Goal: Information Seeking & Learning: Learn about a topic

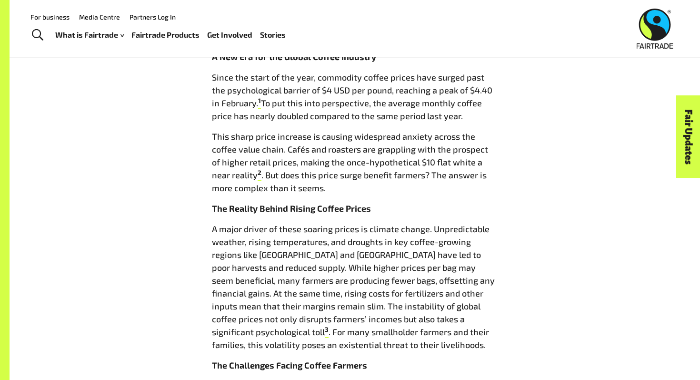
scroll to position [480, 0]
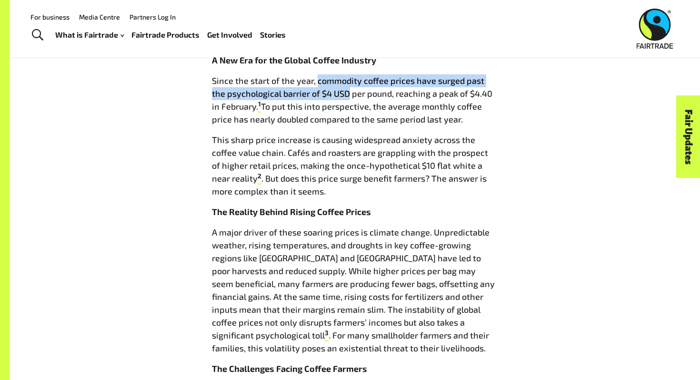
drag, startPoint x: 316, startPoint y: 77, endPoint x: 333, endPoint y: 90, distance: 21.1
click at [333, 90] on p "Since the start of the year, commodity coffee prices have surged past the psych…" at bounding box center [355, 99] width 286 height 51
click at [331, 90] on p "Since the start of the year, commodity coffee prices have surged past the psych…" at bounding box center [355, 99] width 286 height 51
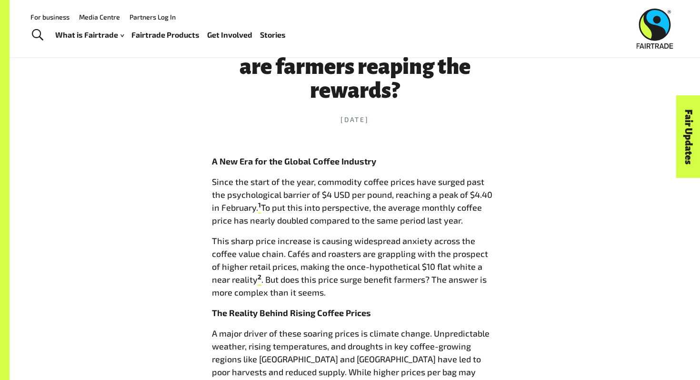
scroll to position [378, 0]
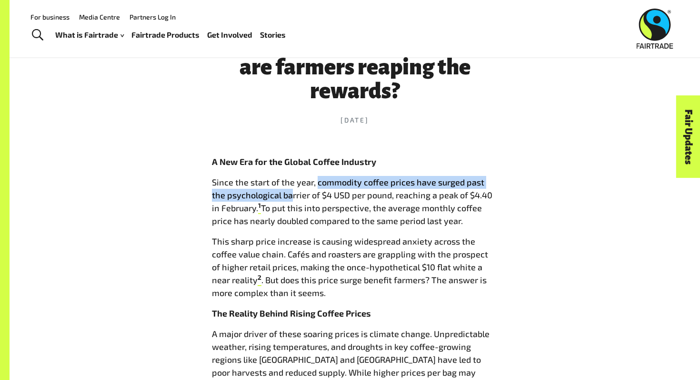
drag, startPoint x: 316, startPoint y: 182, endPoint x: 281, endPoint y: 196, distance: 37.2
click at [281, 196] on p "Since the start of the year, commodity coffee prices have surged past the psych…" at bounding box center [355, 201] width 286 height 51
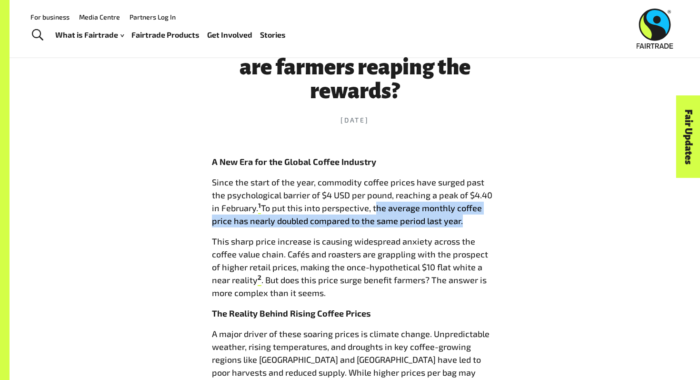
drag, startPoint x: 364, startPoint y: 209, endPoint x: 438, endPoint y: 223, distance: 74.7
click at [438, 223] on p "Since the start of the year, commodity coffee prices have surged past the psych…" at bounding box center [355, 201] width 286 height 51
copy p "the average monthly coffee price has nearly doubled compared to the same period…"
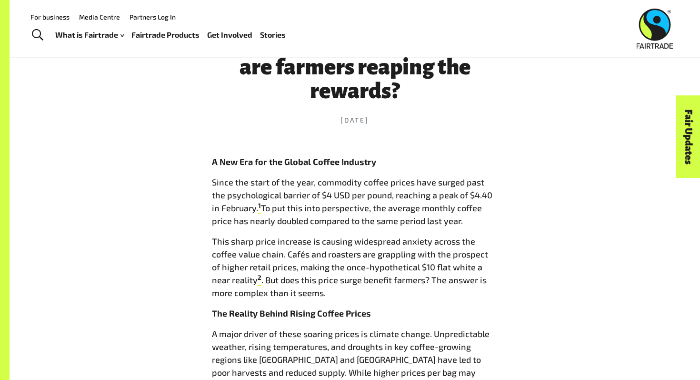
click at [429, 191] on p "Since the start of the year, commodity coffee prices have surged past the psych…" at bounding box center [355, 201] width 286 height 51
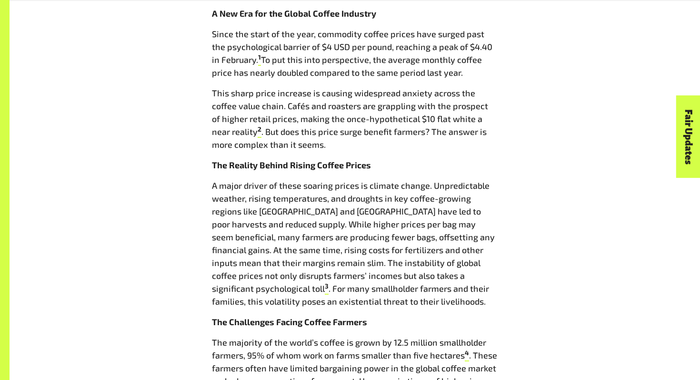
scroll to position [530, 0]
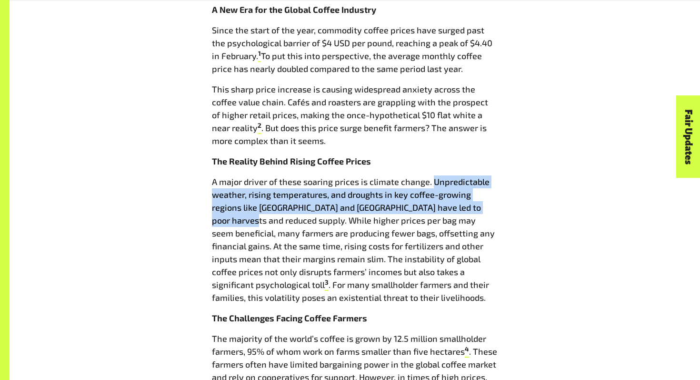
drag, startPoint x: 432, startPoint y: 181, endPoint x: 237, endPoint y: 223, distance: 199.8
click at [237, 223] on p "A major driver of these soaring prices is climate change. Unpredictable weather…" at bounding box center [355, 239] width 286 height 129
copy p "Unpredictable weather, rising temperatures, and droughts in key coffee-growing …"
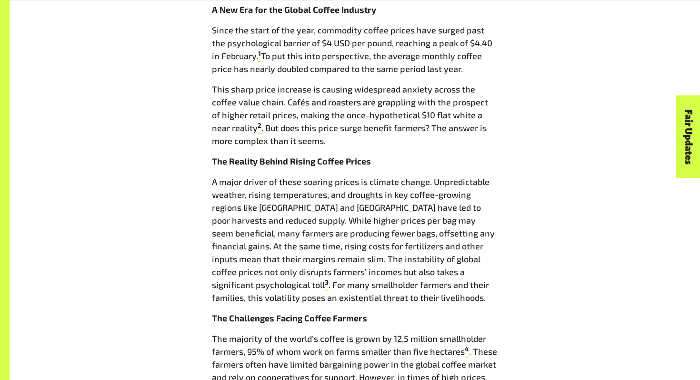
click at [318, 133] on p "This sharp price increase is causing widespread anxiety across the coffee value…" at bounding box center [355, 115] width 286 height 64
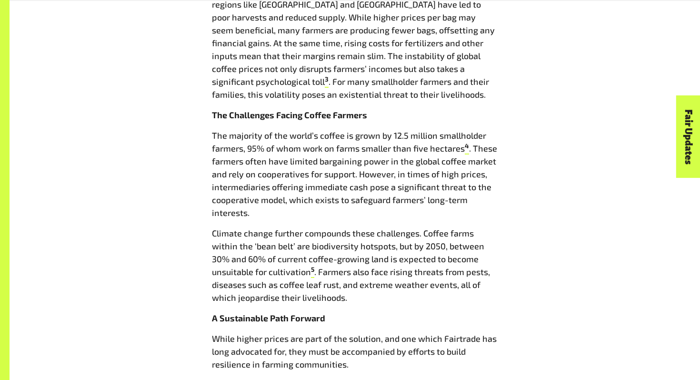
scroll to position [732, 0]
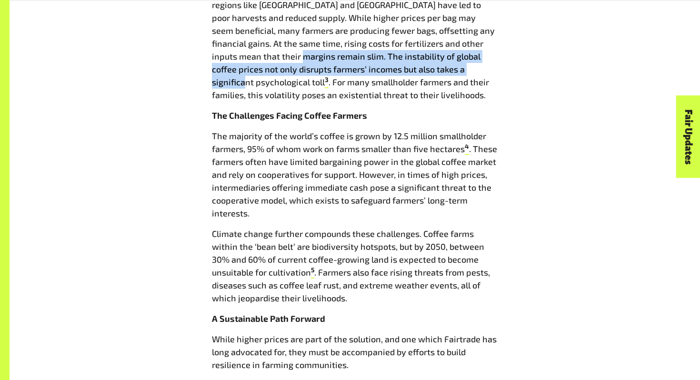
drag, startPoint x: 263, startPoint y: 58, endPoint x: 457, endPoint y: 69, distance: 194.1
click at [457, 69] on p "A major driver of these soaring prices is climate change. Unpredictable weather…" at bounding box center [355, 37] width 286 height 129
copy p "The instability of global coffee prices not only disrupts farmers’ incomes but …"
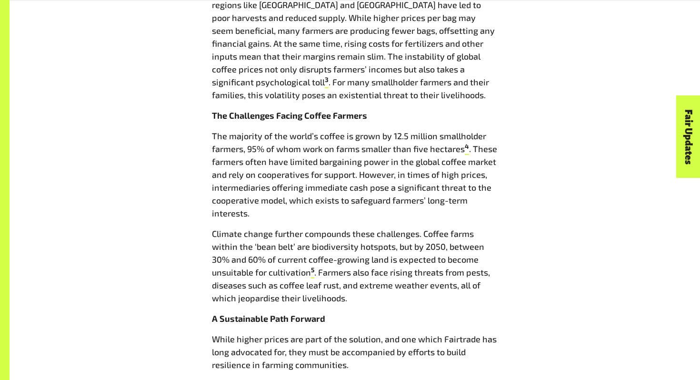
click at [336, 163] on p "The majority of the world’s coffee is grown by 12.5 million smallholder farmers…" at bounding box center [355, 175] width 286 height 90
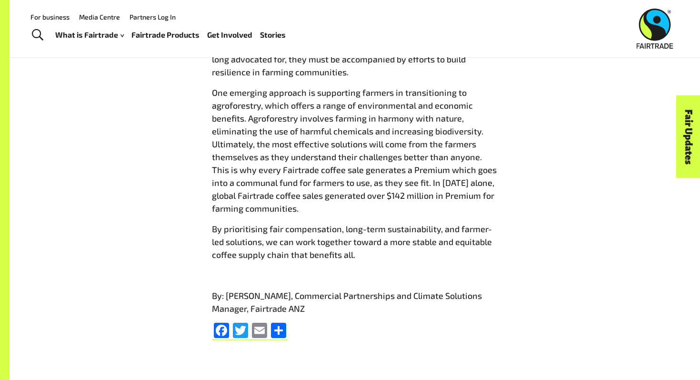
scroll to position [1024, 0]
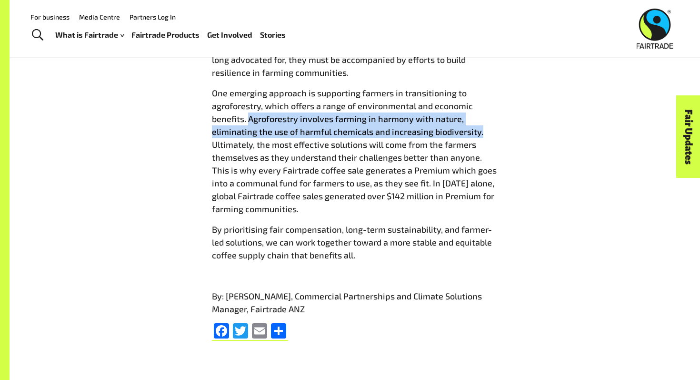
drag, startPoint x: 248, startPoint y: 121, endPoint x: 527, endPoint y: 136, distance: 279.0
copy p "Agroforestry involves farming in harmony with nature, eliminating the use of ha…"
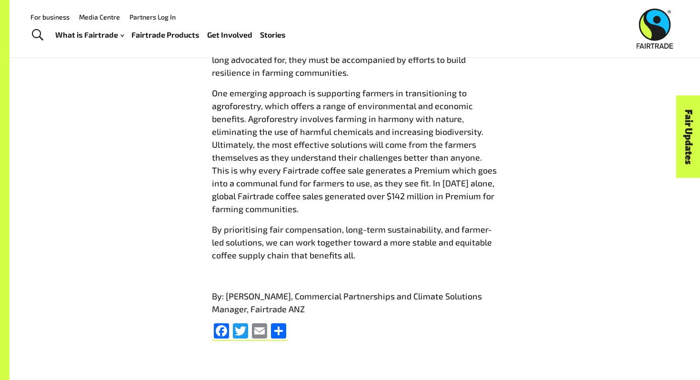
click at [395, 144] on p "One emerging approach is supporting farmers in transitioning to agroforestry, w…" at bounding box center [355, 151] width 286 height 129
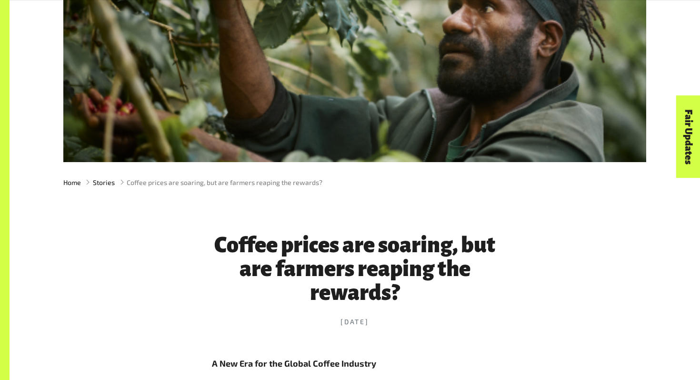
scroll to position [270, 0]
